Goal: Find specific page/section: Find specific page/section

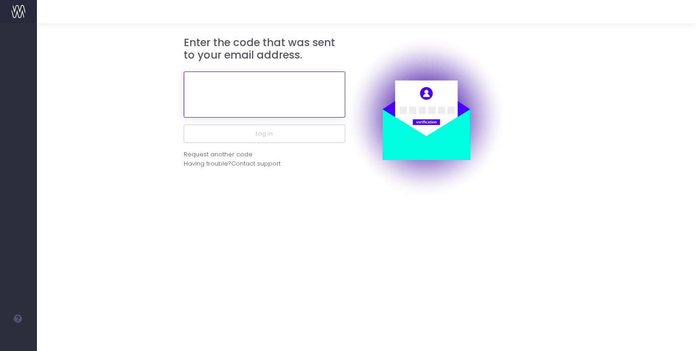
click at [252, 84] on input "text" at bounding box center [265, 95] width 162 height 46
paste input "370195"
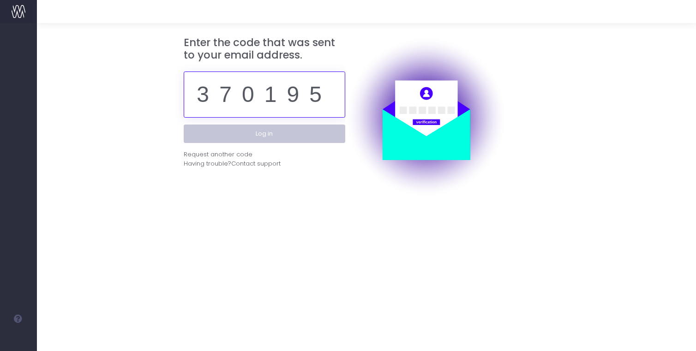
type input "370195"
click at [344, 133] on button "Log in" at bounding box center [265, 134] width 162 height 18
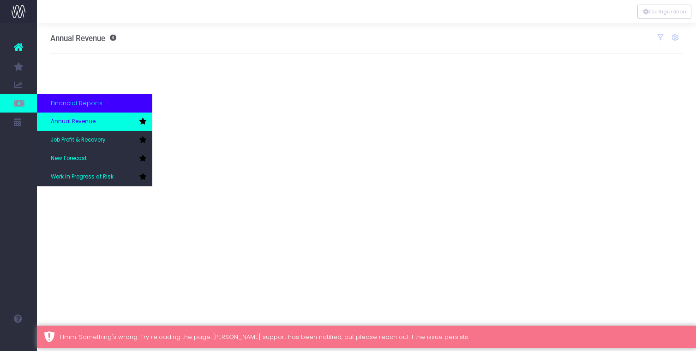
click at [82, 120] on span "Annual Revenue" at bounding box center [73, 122] width 45 height 8
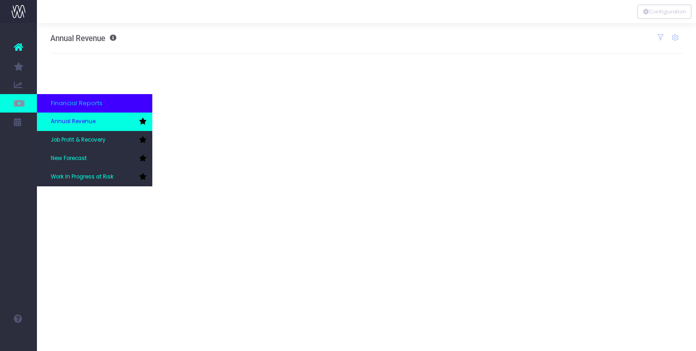
click at [72, 123] on span "Annual Revenue" at bounding box center [73, 122] width 45 height 8
click at [88, 121] on span "Annual Revenue" at bounding box center [73, 122] width 45 height 8
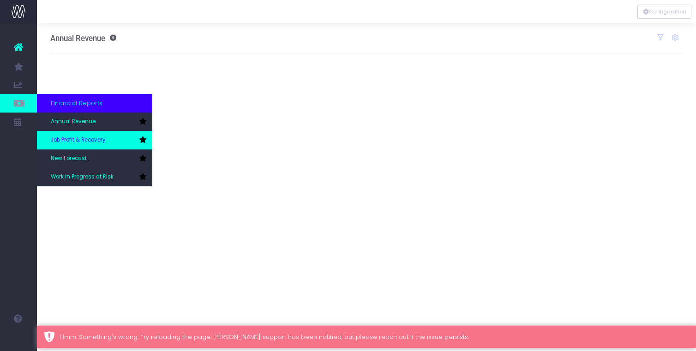
click at [81, 137] on span "Job Profit & Recovery" at bounding box center [78, 140] width 55 height 8
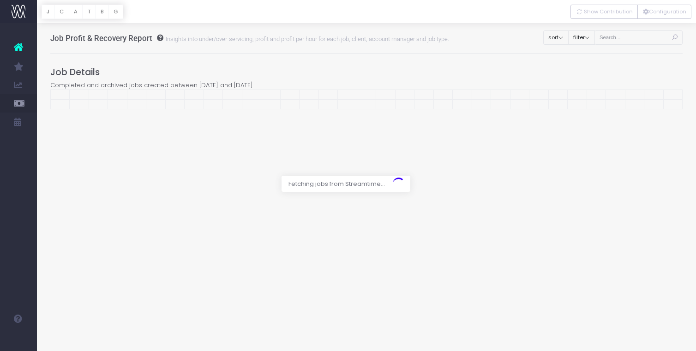
click at [592, 38] on div at bounding box center [348, 175] width 696 height 351
click at [381, 197] on div at bounding box center [348, 175] width 696 height 351
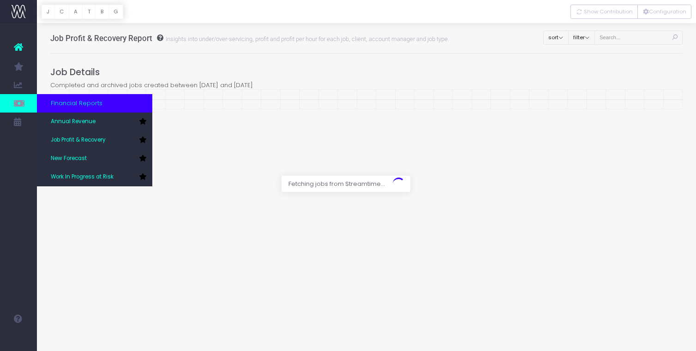
click at [20, 103] on icon at bounding box center [18, 103] width 9 height 10
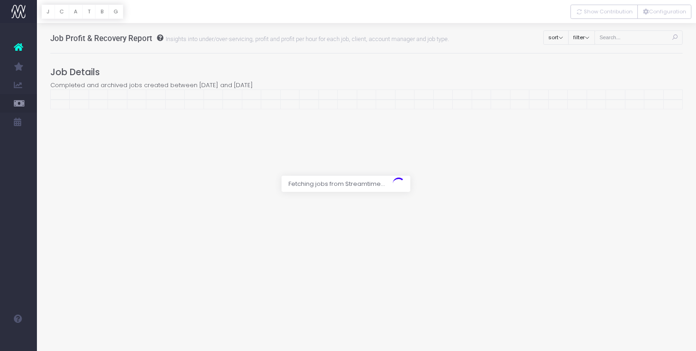
click at [16, 43] on icon at bounding box center [18, 47] width 9 height 12
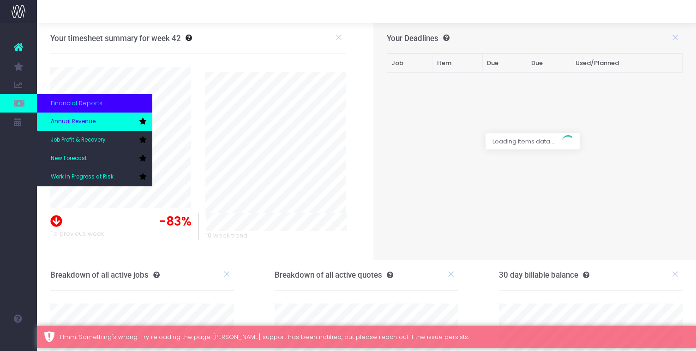
click at [82, 122] on span "Annual Revenue" at bounding box center [73, 122] width 45 height 8
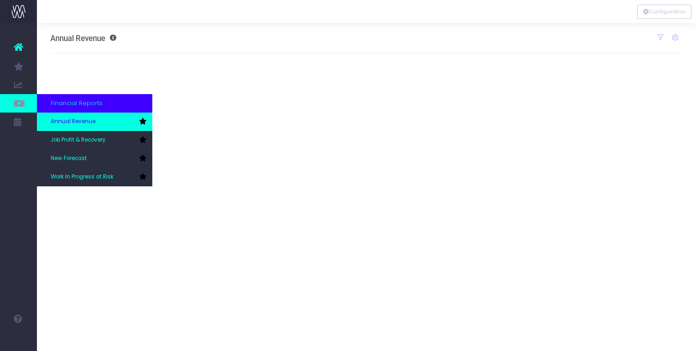
click at [101, 128] on link "Annual Revenue" at bounding box center [94, 122] width 115 height 18
